Goal: Transaction & Acquisition: Book appointment/travel/reservation

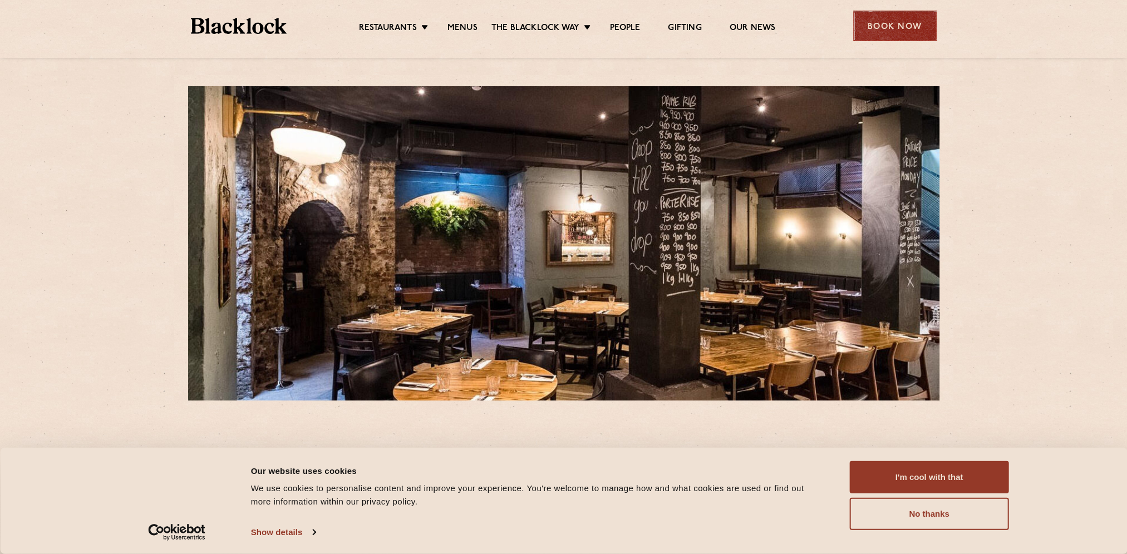
click at [873, 19] on div "Book Now" at bounding box center [894, 26] width 83 height 31
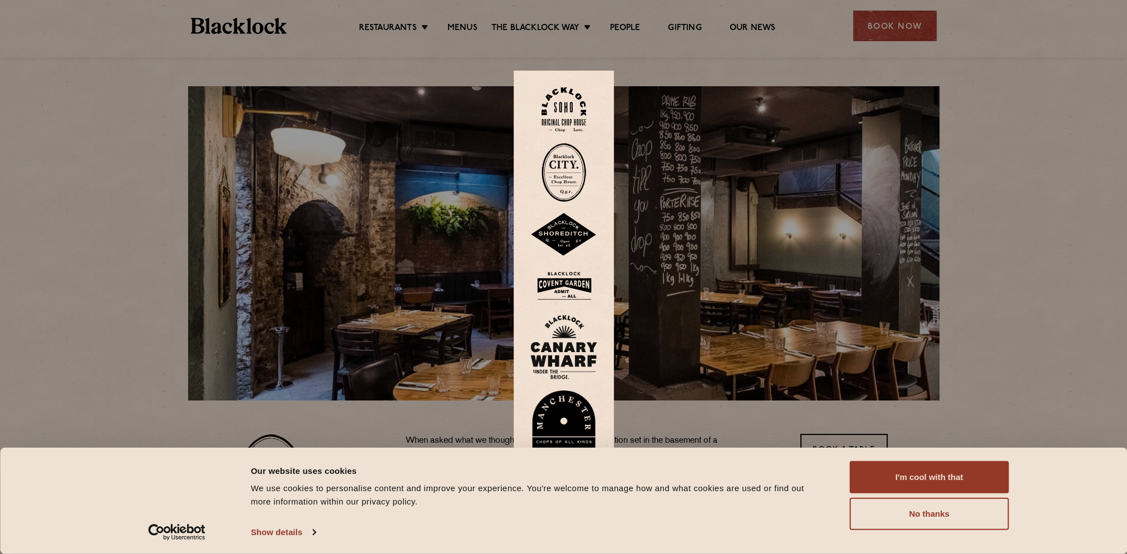
click at [556, 176] on img at bounding box center [563, 172] width 45 height 59
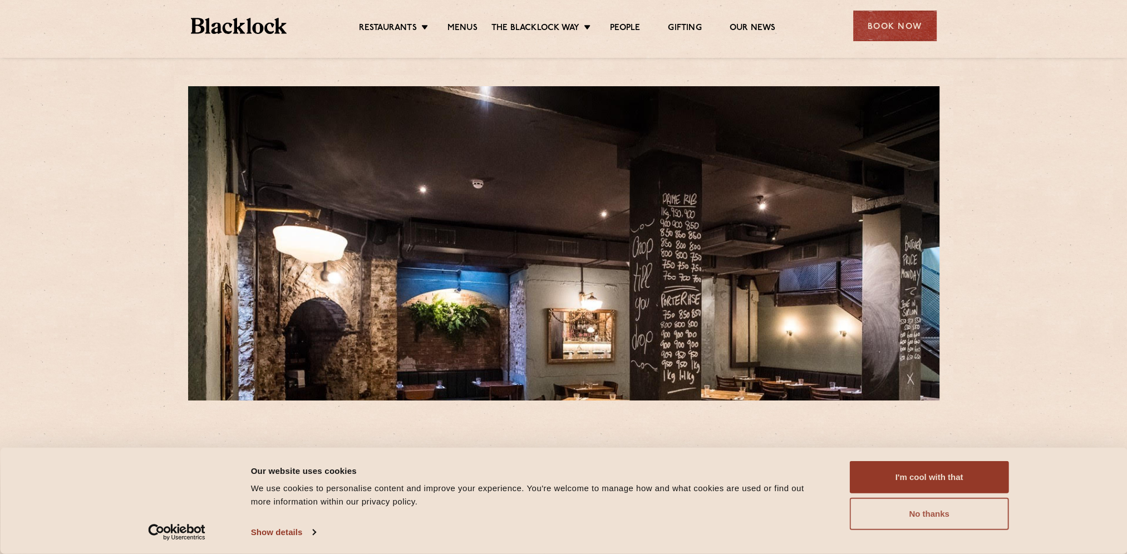
click at [922, 515] on button "No thanks" at bounding box center [929, 514] width 159 height 32
